Goal: Task Accomplishment & Management: Manage account settings

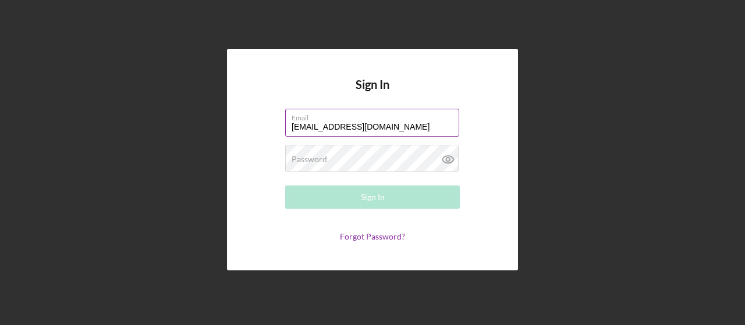
click at [358, 117] on label "Email" at bounding box center [376, 115] width 168 height 13
click at [358, 117] on input "[EMAIL_ADDRESS][DOMAIN_NAME]" at bounding box center [372, 123] width 174 height 28
drag, startPoint x: 327, startPoint y: 127, endPoint x: 263, endPoint y: 130, distance: 64.0
click at [263, 130] on form "Email [EMAIL_ADDRESS][DOMAIN_NAME] Password Required Sign In Forgot Password?" at bounding box center [372, 175] width 233 height 133
type input "[EMAIL_ADDRESS][DOMAIN_NAME]"
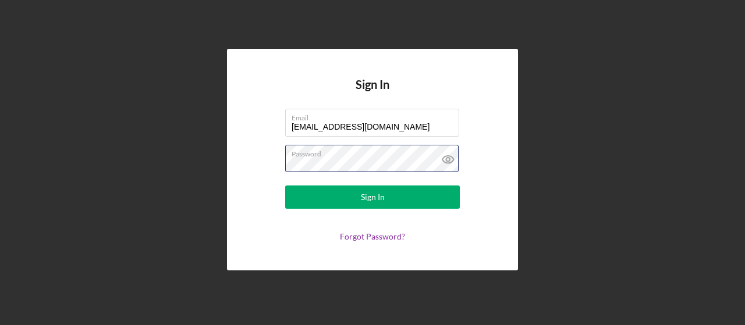
click at [285, 186] on button "Sign In" at bounding box center [372, 197] width 175 height 23
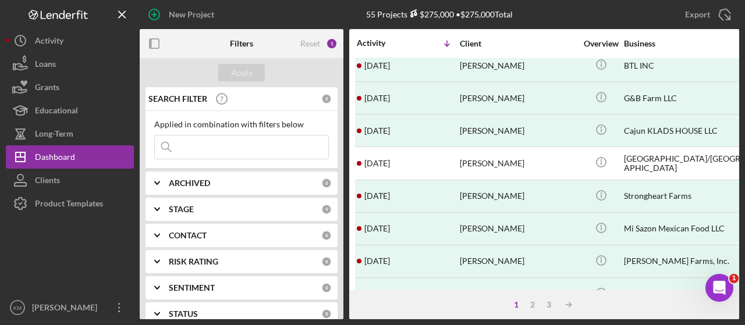
scroll to position [264, 0]
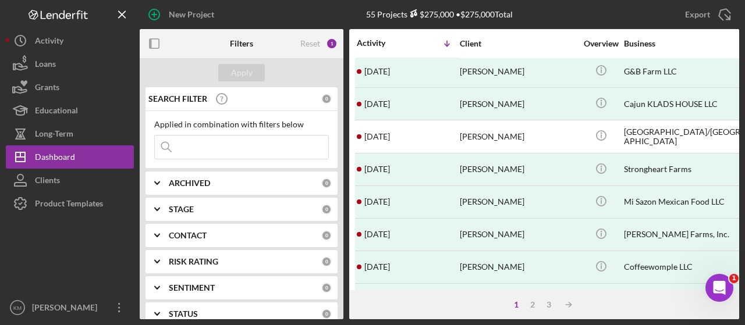
click at [264, 147] on input at bounding box center [241, 147] width 173 height 23
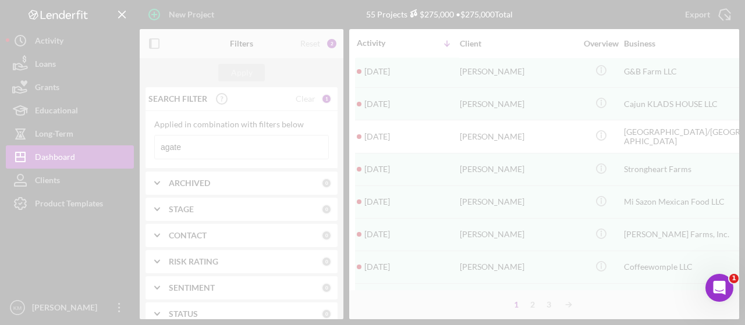
scroll to position [0, 0]
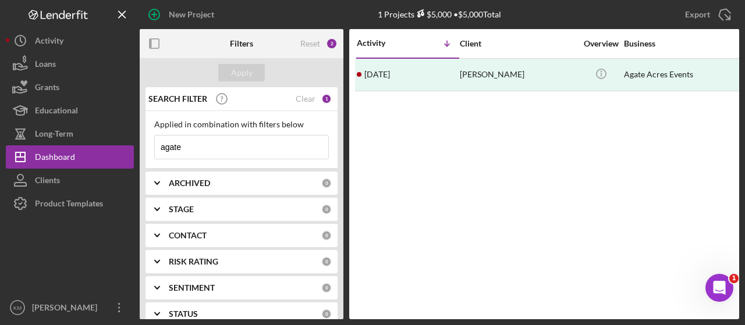
type input "agate"
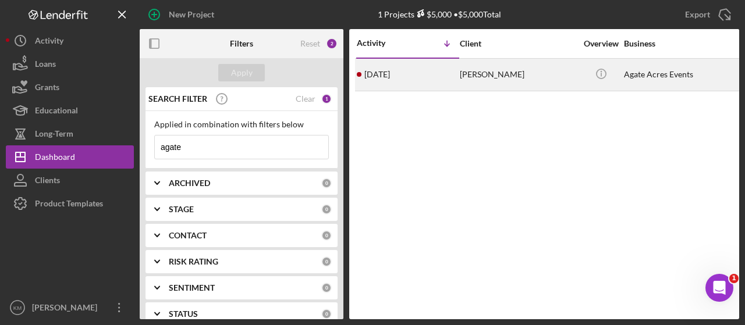
click at [460, 82] on div "[PERSON_NAME]" at bounding box center [518, 74] width 116 height 31
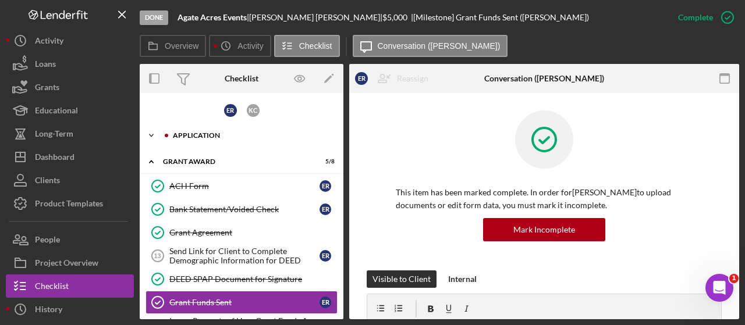
click at [201, 124] on div "Icon/Expander Application 14 / 17" at bounding box center [242, 135] width 204 height 23
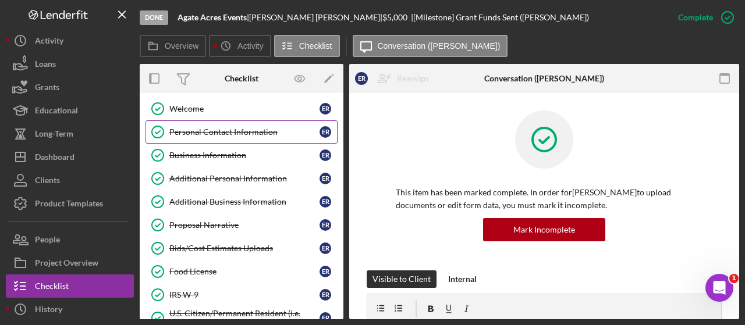
scroll to position [75, 0]
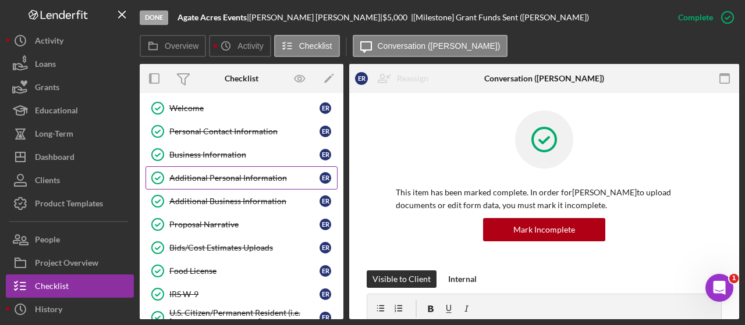
click at [228, 182] on link "Additional Personal Information Additional Personal Information E R" at bounding box center [241, 177] width 192 height 23
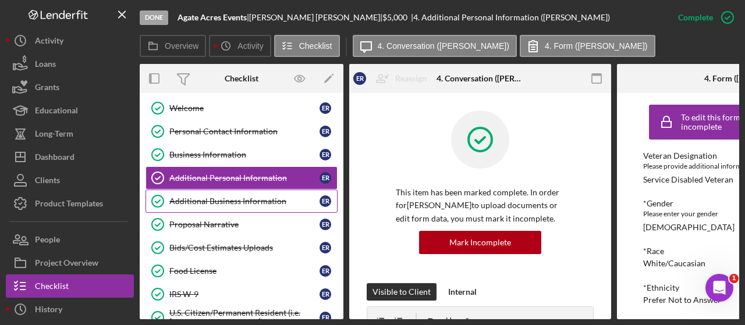
click at [232, 199] on div "Additional Business Information" at bounding box center [244, 201] width 150 height 9
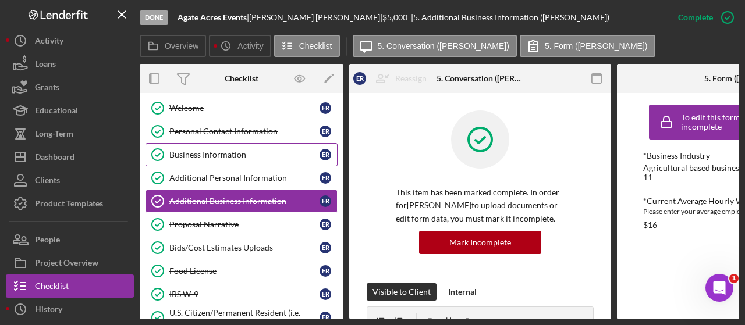
click at [221, 143] on link "Business Information Business Information E R" at bounding box center [241, 154] width 192 height 23
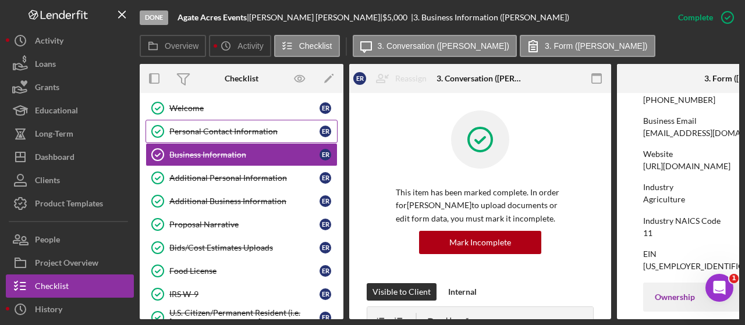
click at [269, 133] on div "Personal Contact Information" at bounding box center [244, 131] width 150 height 9
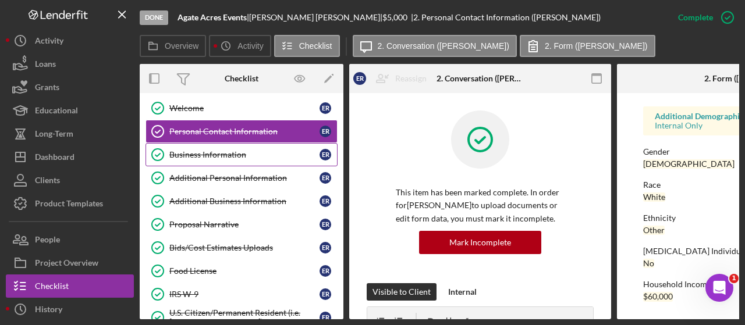
click at [215, 153] on div "Business Information" at bounding box center [244, 154] width 150 height 9
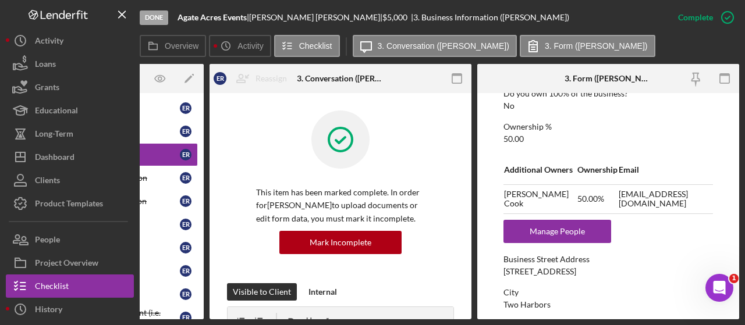
scroll to position [470, 0]
